Goal: Transaction & Acquisition: Subscribe to service/newsletter

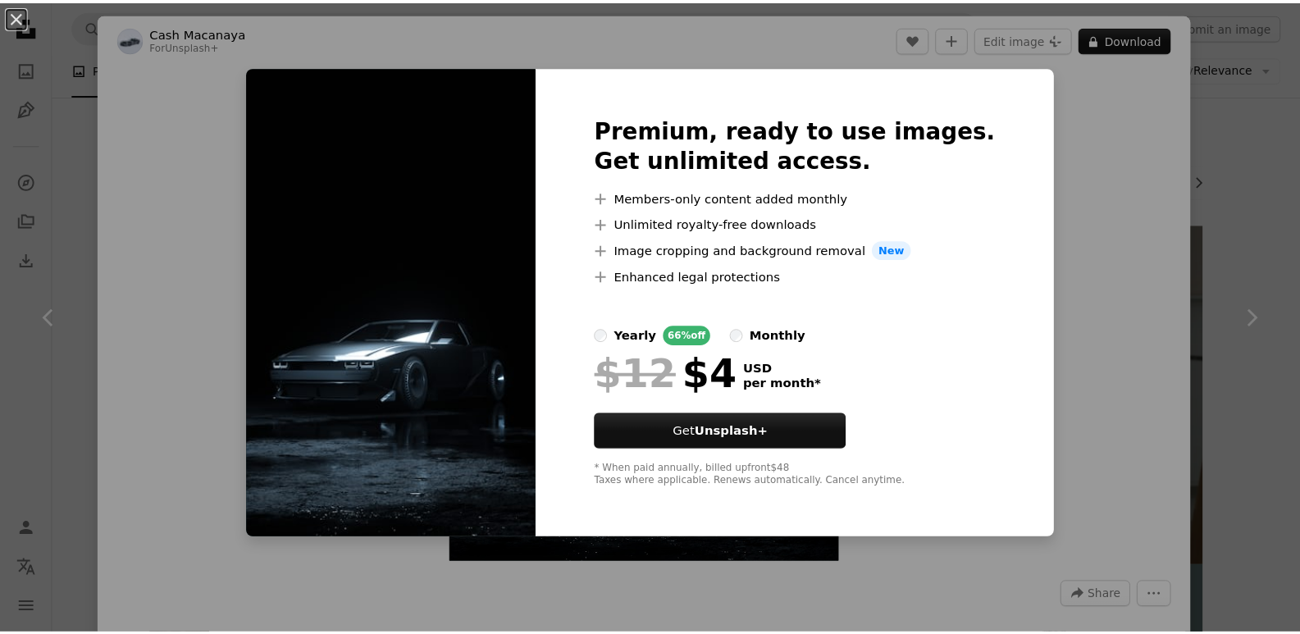
scroll to position [902, 0]
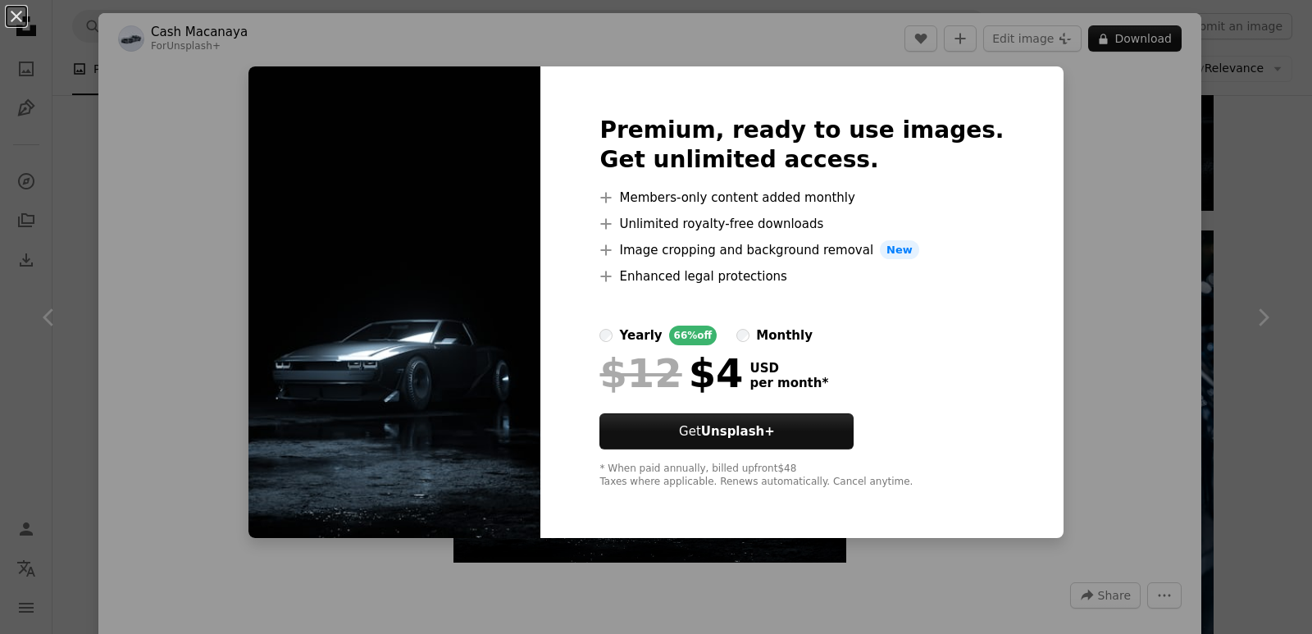
click at [786, 322] on div at bounding box center [802, 305] width 404 height 39
click at [778, 329] on div "monthly" at bounding box center [784, 336] width 57 height 20
click at [1034, 287] on div "An X shape Premium, ready to use images. Get unlimited access. A plus sign Memb…" at bounding box center [656, 317] width 1312 height 634
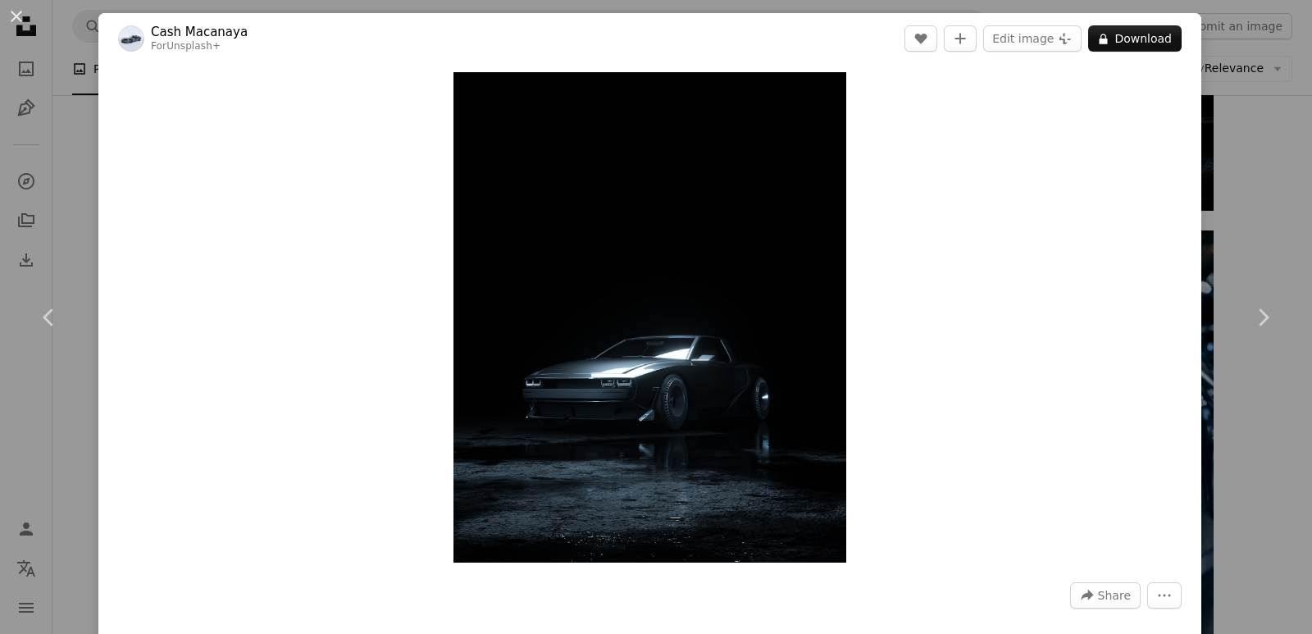
click at [1232, 136] on div "An X shape Chevron left Chevron right Cash Macanaya For Unsplash+ A heart A plu…" at bounding box center [656, 317] width 1312 height 634
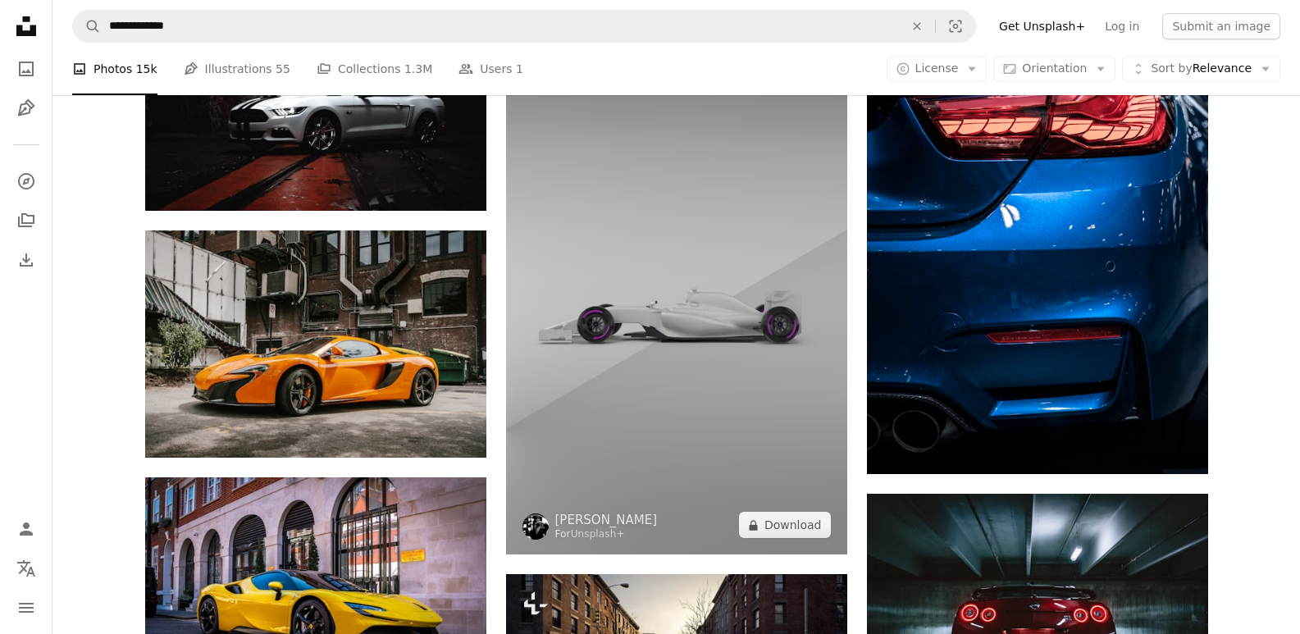
scroll to position [1394, 0]
